Goal: Navigation & Orientation: Find specific page/section

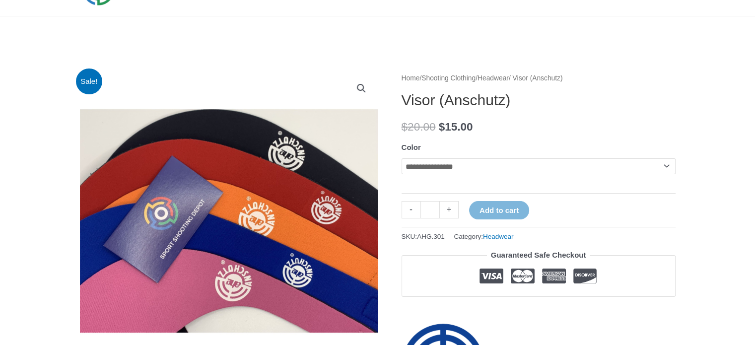
scroll to position [99, 0]
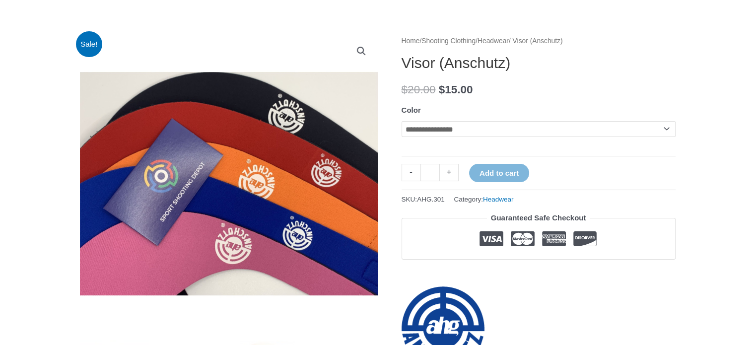
click at [289, 160] on img at bounding box center [229, 184] width 298 height 298
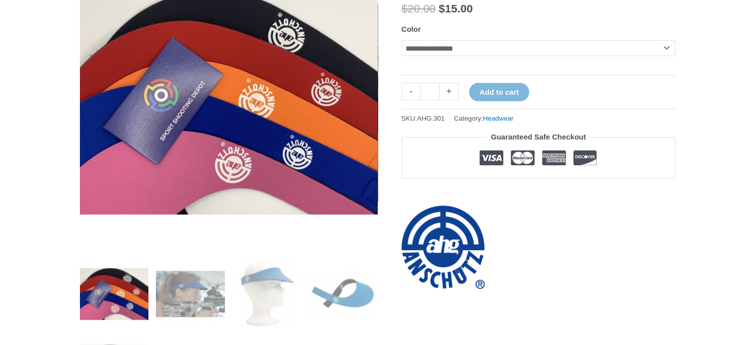
scroll to position [248, 0]
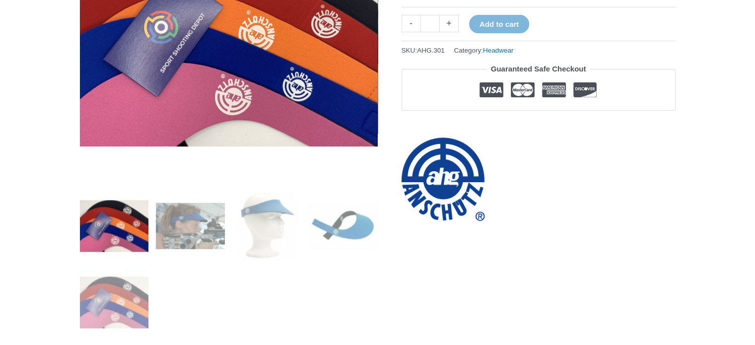
click at [101, 237] on img at bounding box center [114, 225] width 69 height 69
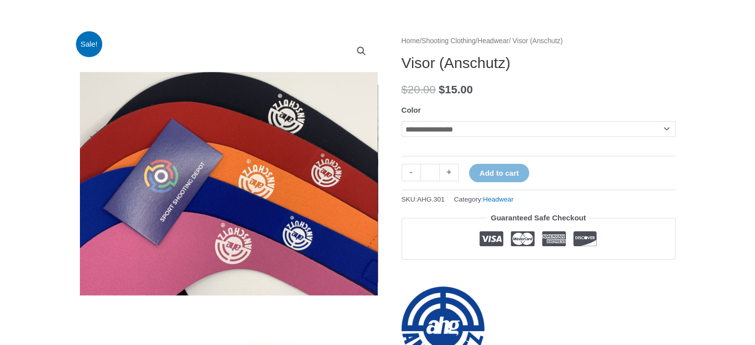
scroll to position [0, 0]
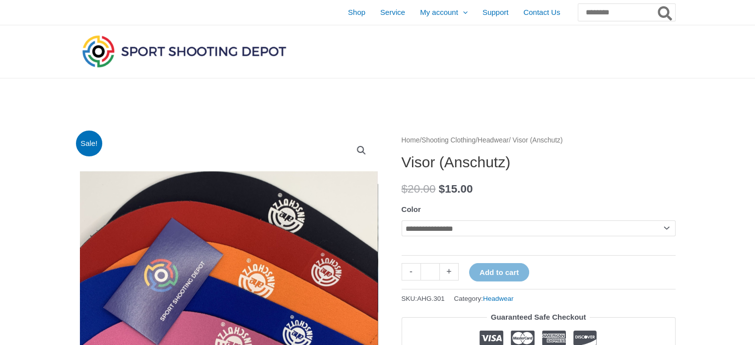
click at [236, 55] on img at bounding box center [184, 51] width 208 height 37
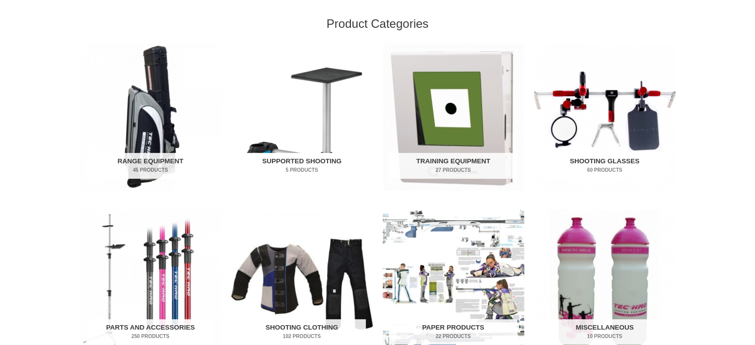
scroll to position [397, 0]
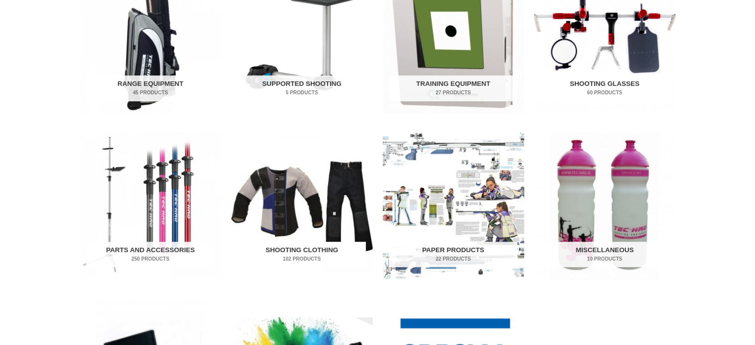
click at [318, 251] on h2 "Shooting Clothing 102 Products" at bounding box center [302, 255] width 128 height 26
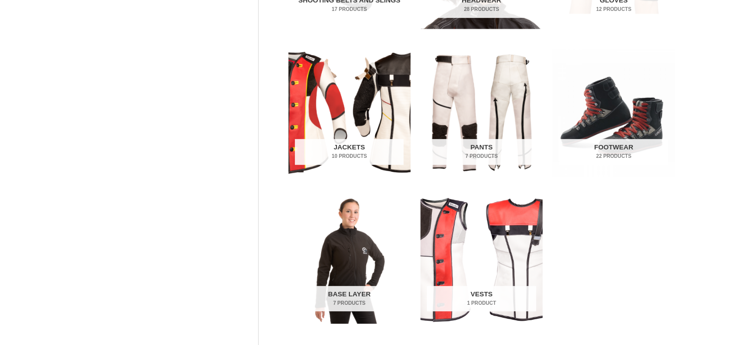
scroll to position [298, 0]
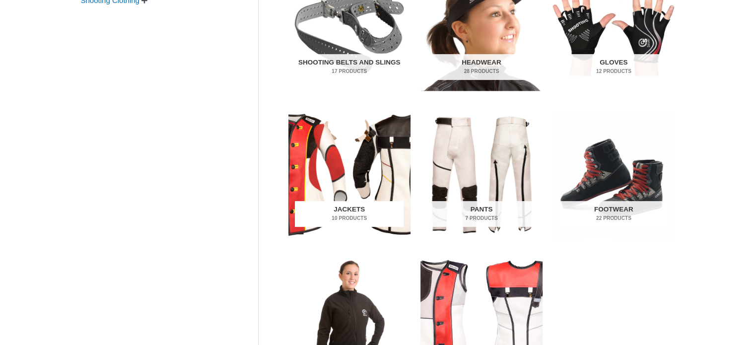
click at [325, 208] on h2 "Jackets 10 Products" at bounding box center [349, 214] width 109 height 26
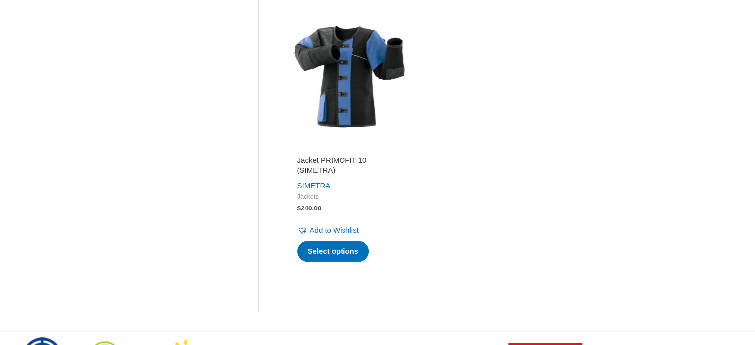
scroll to position [1191, 0]
